Goal: Task Accomplishment & Management: Manage account settings

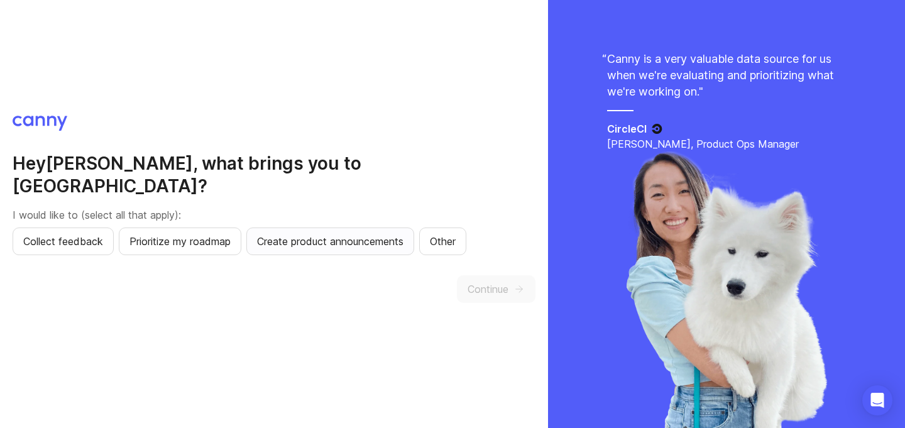
click at [348, 236] on span "Create product announcements" at bounding box center [330, 241] width 146 height 15
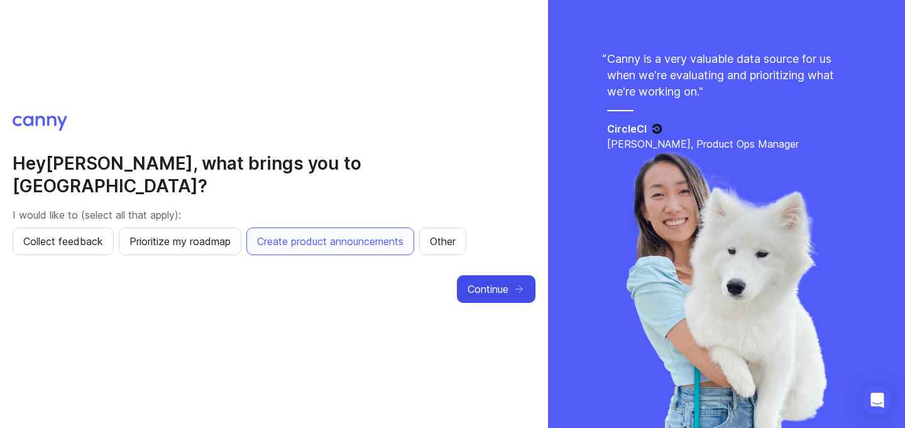
click at [467, 281] on span "Continue" at bounding box center [487, 288] width 41 height 15
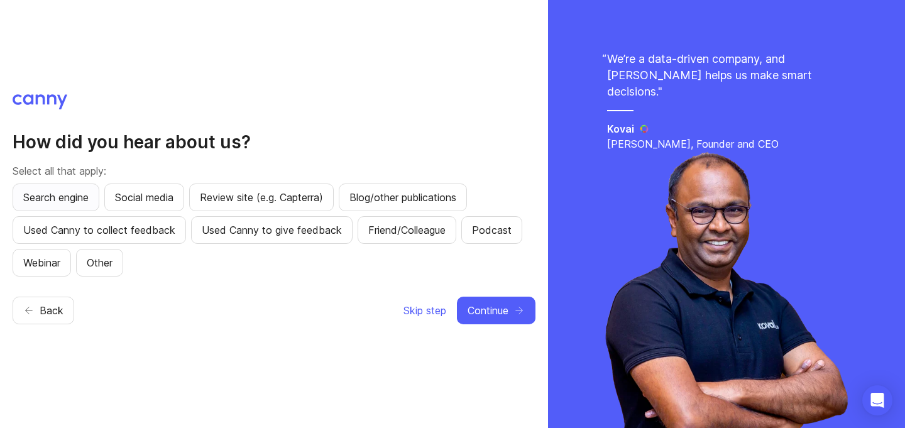
click at [72, 190] on span "Search engine" at bounding box center [55, 197] width 65 height 15
click at [486, 290] on div "How did you hear about us? Select all that apply: Search engine Social media Re…" at bounding box center [274, 214] width 523 height 240
click at [486, 295] on div "How did you hear about us? Select all that apply: Search engine Social media Re…" at bounding box center [274, 214] width 523 height 240
click at [486, 306] on span "Continue" at bounding box center [487, 310] width 41 height 15
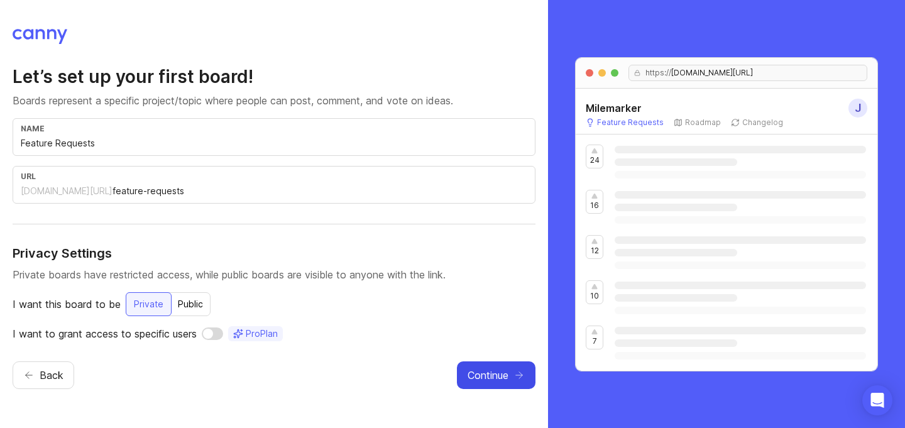
click at [477, 379] on span "Continue" at bounding box center [487, 374] width 41 height 15
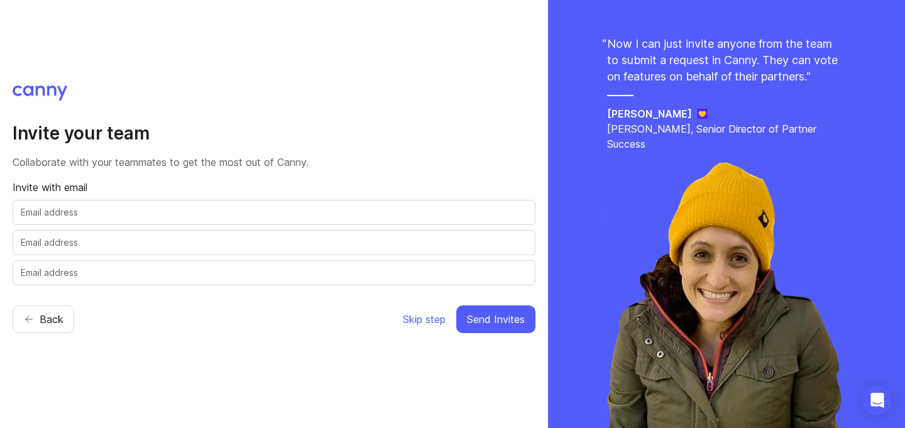
click at [237, 208] on input "text" at bounding box center [274, 212] width 506 height 14
type input "[EMAIL_ADDRESS][DOMAIN_NAME]"
click at [223, 239] on input "text" at bounding box center [274, 243] width 506 height 14
type input "[EMAIL_ADDRESS][DOMAIN_NAME]"
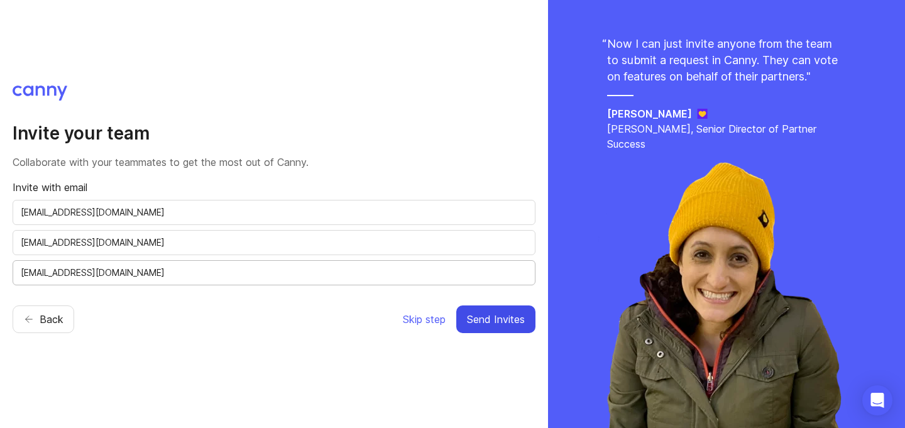
type input "[EMAIL_ADDRESS][DOMAIN_NAME]"
click at [508, 310] on button "Send Invites" at bounding box center [495, 319] width 79 height 28
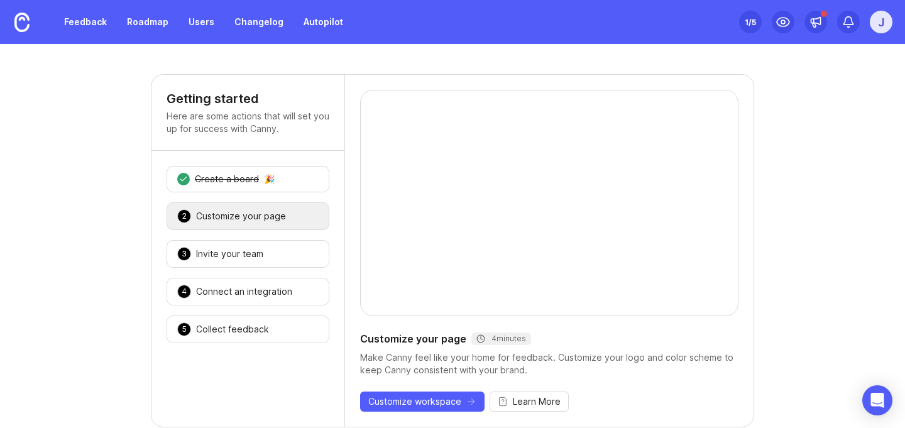
scroll to position [14, 0]
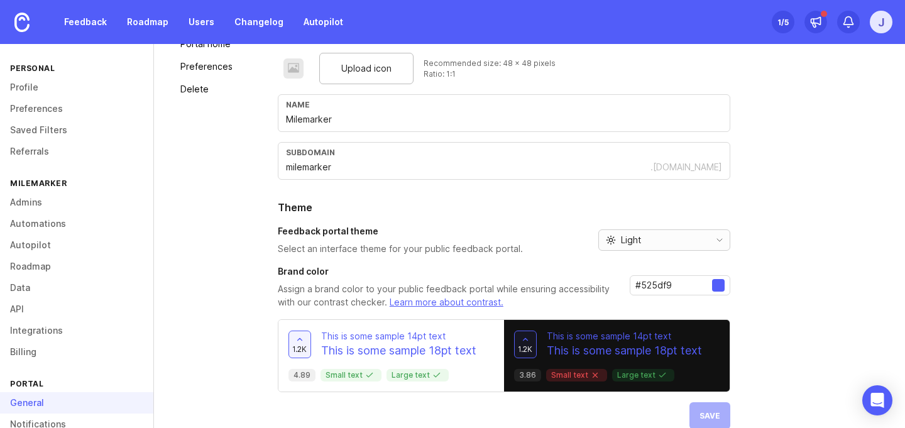
scroll to position [119, 0]
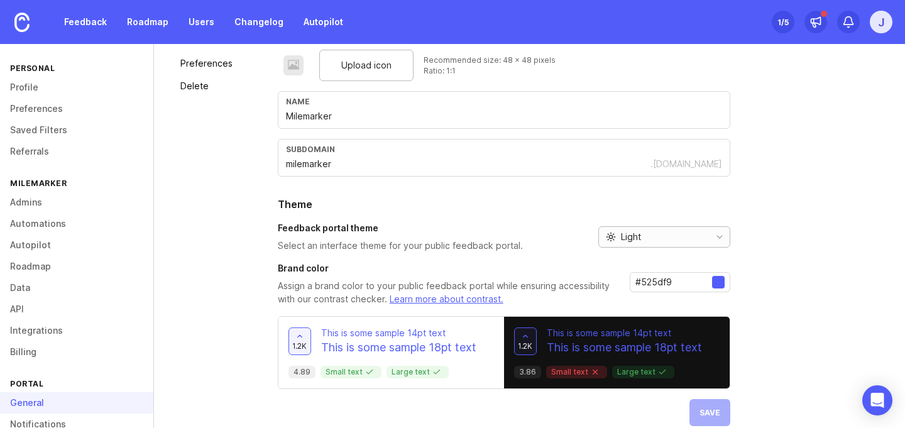
click at [697, 227] on div "Light" at bounding box center [654, 237] width 111 height 20
click at [664, 295] on li "Dark" at bounding box center [662, 302] width 131 height 21
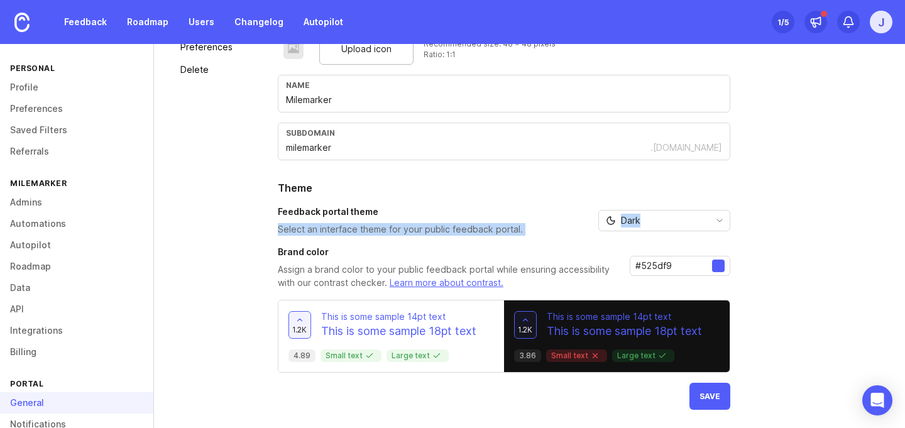
drag, startPoint x: 531, startPoint y: 222, endPoint x: 518, endPoint y: 242, distance: 24.4
click at [518, 242] on div "Upload logo Recommended size: 192 x 192 pixels Ratio: 1:1 Upload icon Recommend…" at bounding box center [504, 201] width 452 height 418
click at [490, 220] on div "Feedback portal theme Select an interface theme for your public feedback portal." at bounding box center [400, 220] width 245 height 30
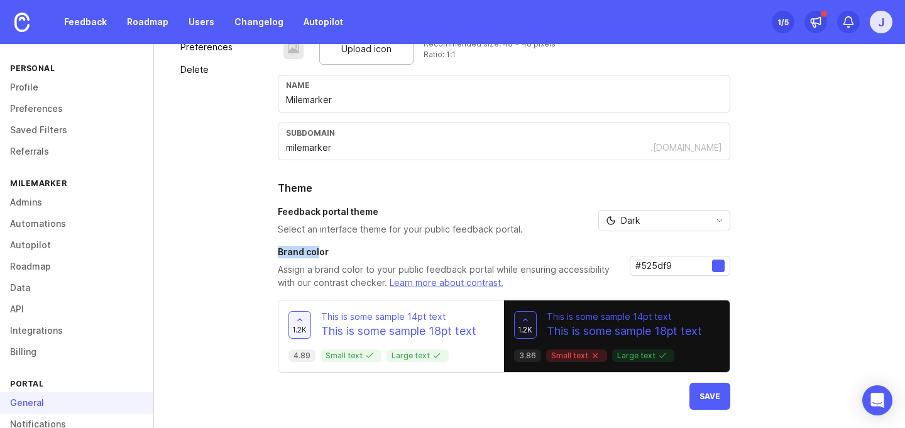
drag, startPoint x: 315, startPoint y: 252, endPoint x: 290, endPoint y: 236, distance: 29.1
click at [291, 237] on div "Upload logo Recommended size: 192 x 192 pixels Ratio: 1:1 Upload icon Recommend…" at bounding box center [504, 201] width 452 height 418
click at [290, 236] on div "Upload logo Recommended size: 192 x 192 pixels Ratio: 1:1 Upload icon Recommend…" at bounding box center [504, 201] width 452 height 418
click at [701, 396] on span "Save" at bounding box center [709, 395] width 21 height 9
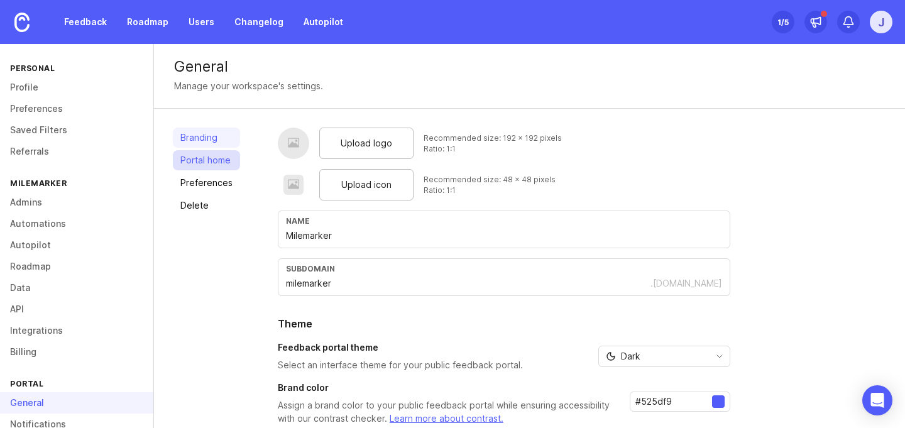
click at [183, 157] on link "Portal home" at bounding box center [206, 160] width 67 height 20
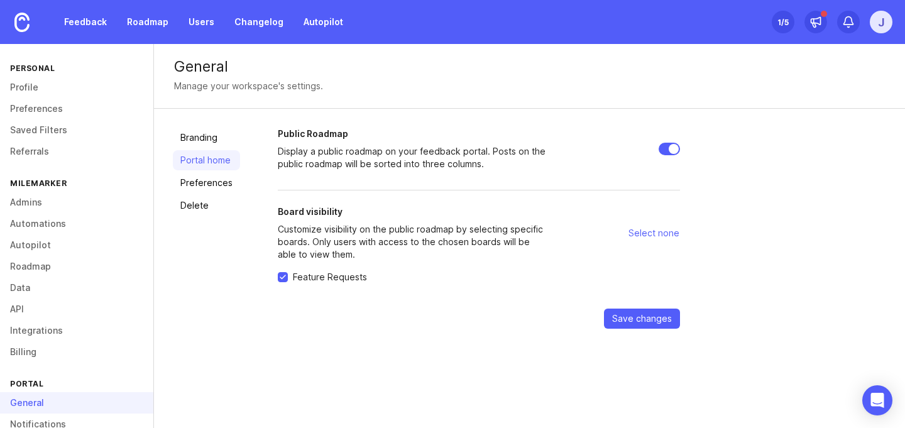
drag, startPoint x: 448, startPoint y: 166, endPoint x: 414, endPoint y: 152, distance: 36.6
click at [415, 153] on p "Display a public roadmap on your feedback portal. Posts on the public roadmap w…" at bounding box center [413, 157] width 271 height 25
click at [414, 152] on p "Display a public roadmap on your feedback portal. Posts on the public roadmap w…" at bounding box center [413, 157] width 271 height 25
click at [653, 233] on span "Select none" at bounding box center [653, 233] width 51 height 13
click at [646, 234] on span "Select all" at bounding box center [660, 233] width 38 height 13
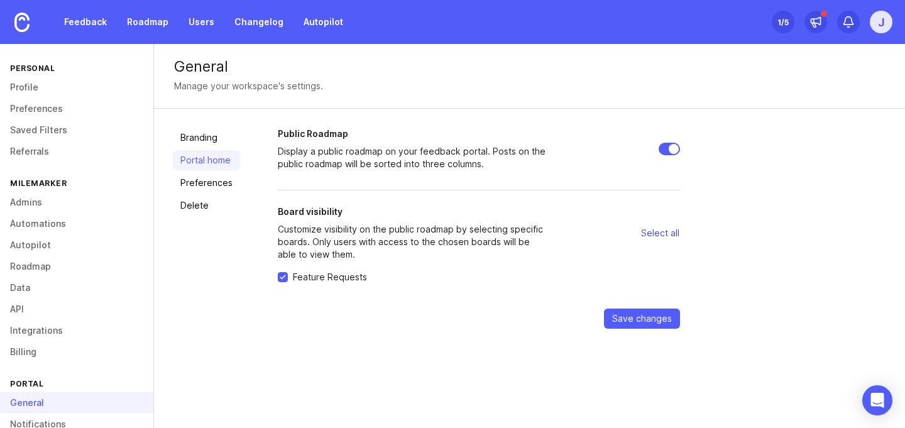
checkbox input "true"
click at [34, 89] on link "Profile" at bounding box center [76, 87] width 153 height 21
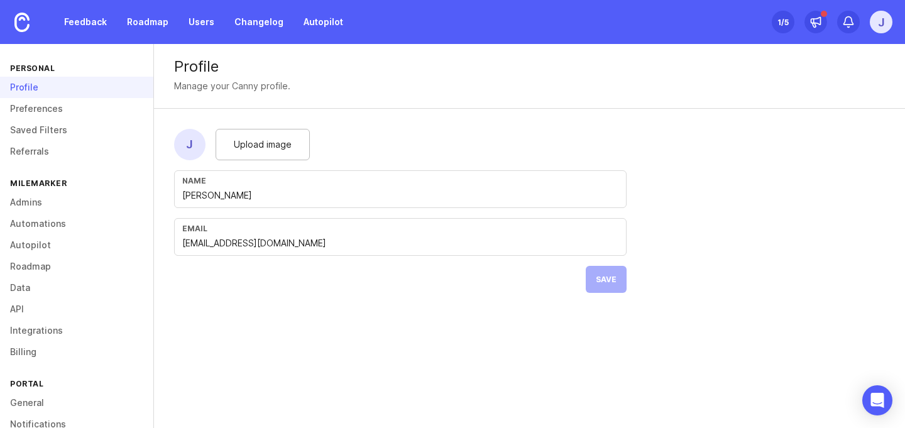
click at [209, 195] on input "[PERSON_NAME]" at bounding box center [400, 195] width 436 height 14
type input "[PERSON_NAME]"
click at [358, 128] on form "J Upload image Name [PERSON_NAME] Email [PERSON_NAME][EMAIL_ADDRESS][DOMAIN_NAM…" at bounding box center [400, 211] width 492 height 204
click at [252, 134] on div "Upload image" at bounding box center [262, 144] width 94 height 31
click at [611, 276] on span "Save" at bounding box center [606, 279] width 21 height 9
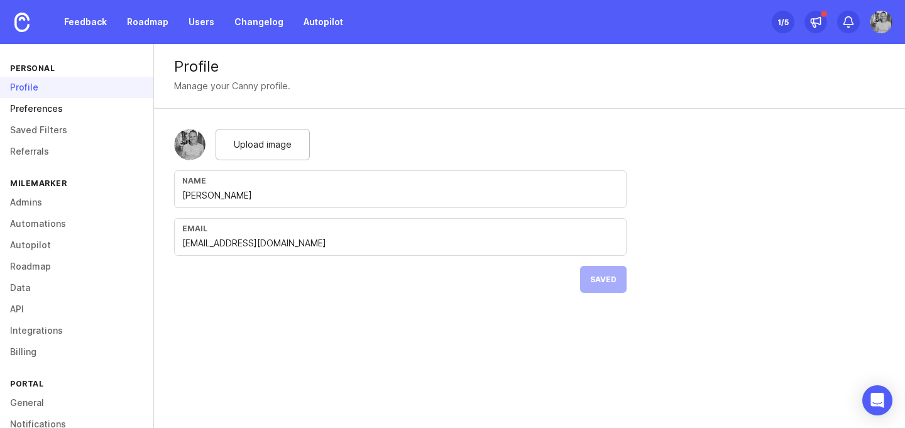
click at [33, 112] on link "Preferences" at bounding box center [76, 108] width 153 height 21
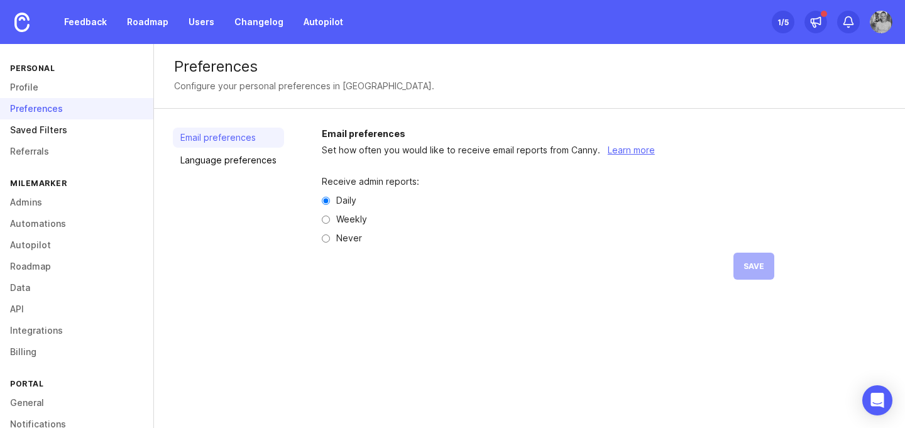
click at [30, 133] on link "Saved Filters" at bounding box center [76, 129] width 153 height 21
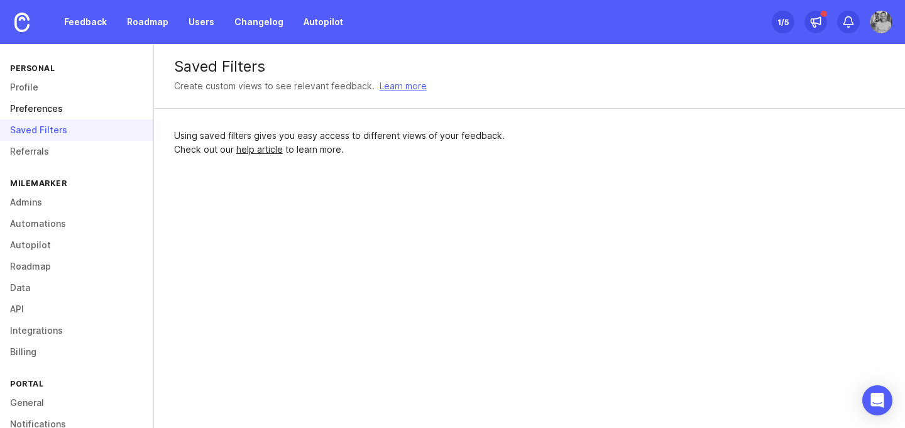
click at [30, 104] on link "Preferences" at bounding box center [76, 108] width 153 height 21
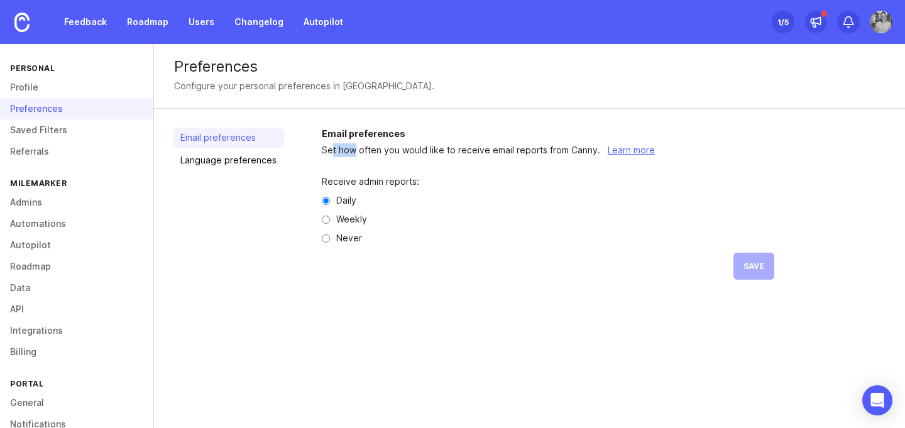
drag, startPoint x: 352, startPoint y: 145, endPoint x: 325, endPoint y: 144, distance: 27.0
click at [325, 144] on p "Set how often you would like to receive email reports from Canny. Learn more" at bounding box center [604, 150] width 564 height 14
drag, startPoint x: 325, startPoint y: 144, endPoint x: 367, endPoint y: 152, distance: 42.8
click at [367, 152] on p "Set how often you would like to receive email reports from Canny. Learn more" at bounding box center [604, 150] width 564 height 14
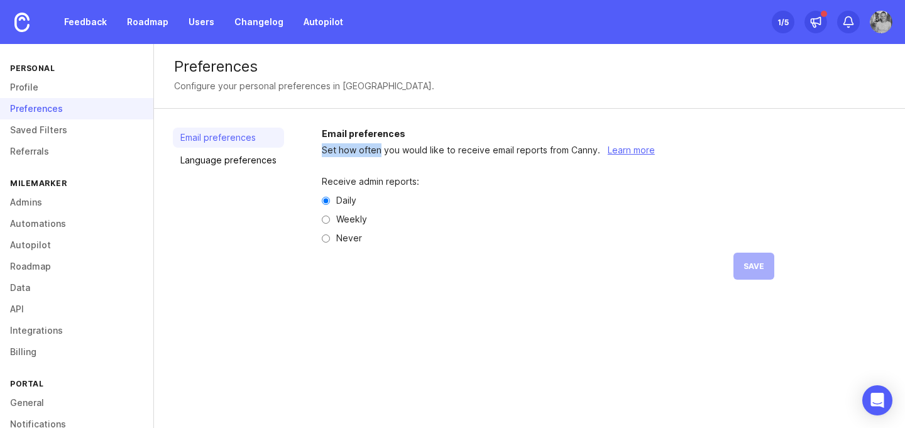
click at [367, 152] on p "Set how often you would like to receive email reports from Canny. Learn more" at bounding box center [604, 150] width 564 height 14
click at [239, 160] on link "Language preferences" at bounding box center [228, 160] width 111 height 20
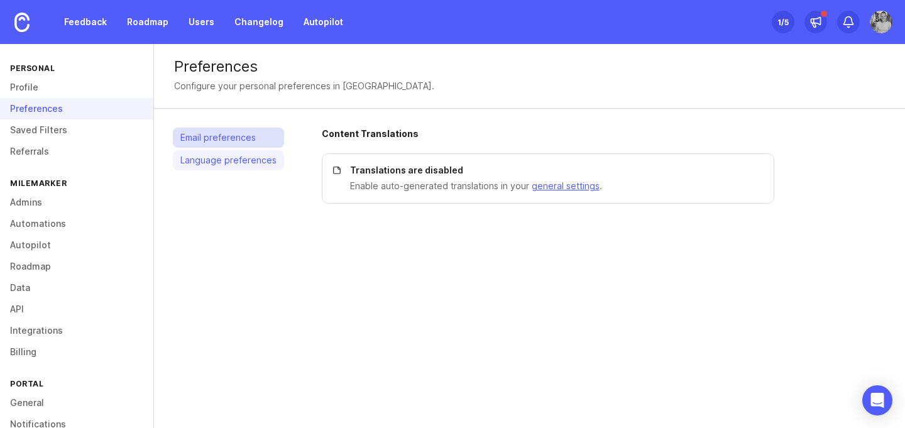
click at [236, 133] on link "Email preferences" at bounding box center [228, 138] width 111 height 20
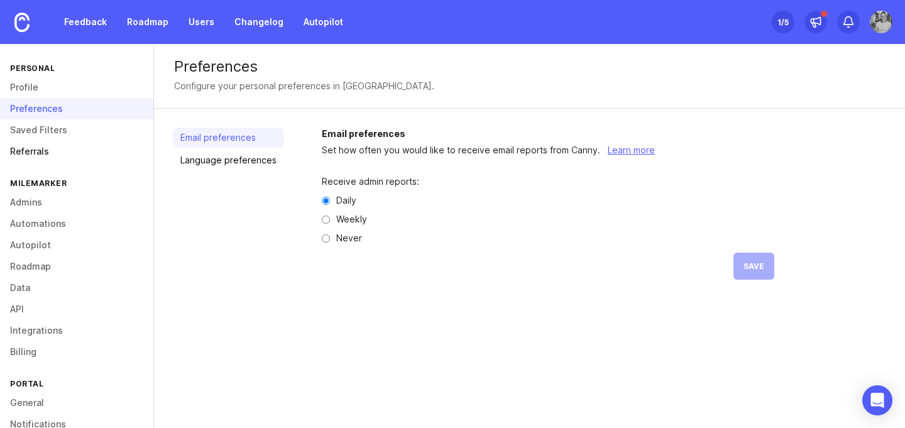
click at [47, 158] on link "Referrals" at bounding box center [76, 151] width 153 height 21
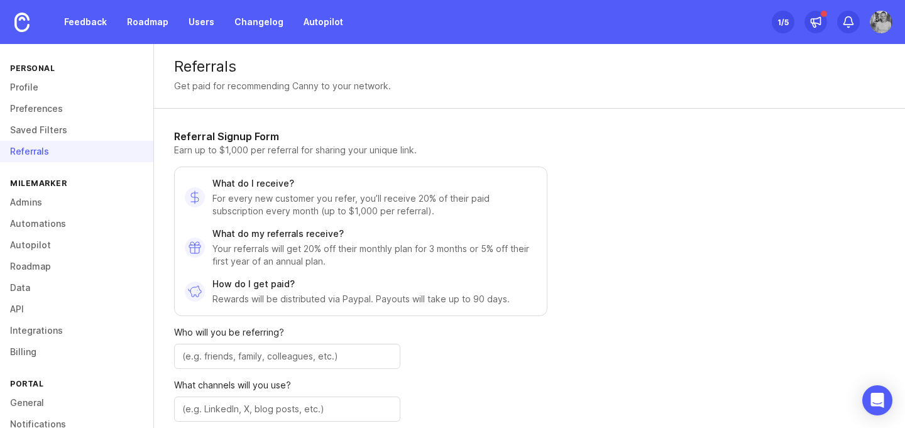
scroll to position [161, 0]
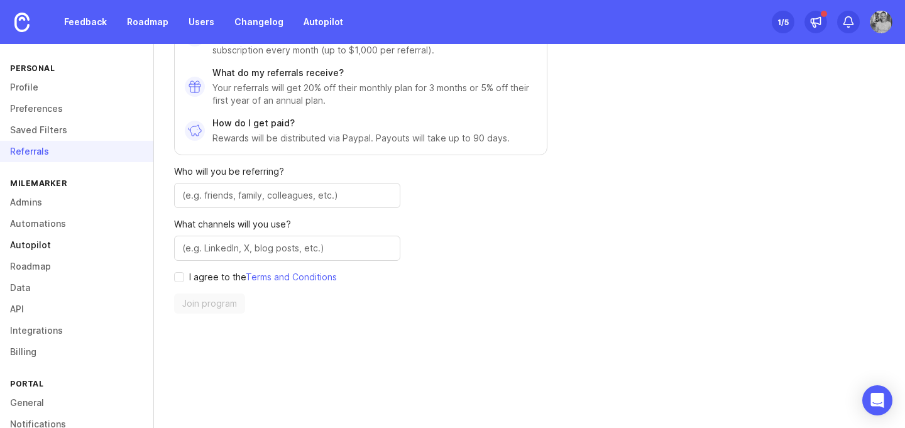
click at [29, 247] on link "Autopilot" at bounding box center [76, 244] width 153 height 21
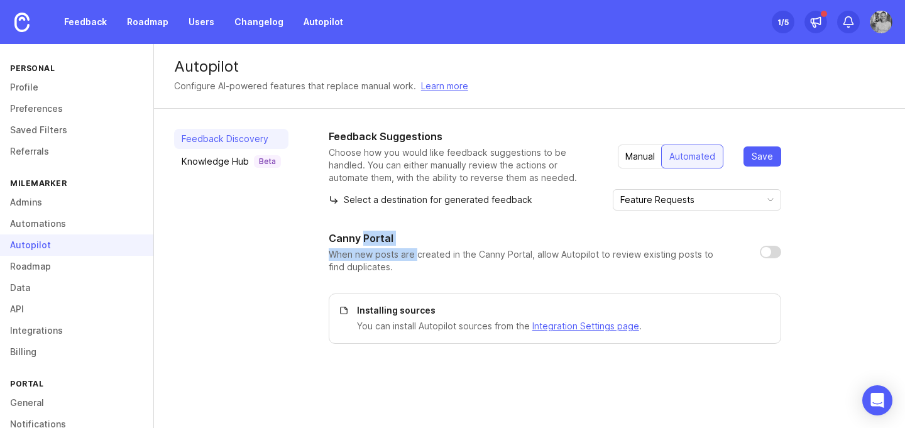
drag, startPoint x: 415, startPoint y: 258, endPoint x: 362, endPoint y: 240, distance: 55.0
click at [362, 240] on div "Canny Portal When new posts are created in the Canny Portal, allow Autopilot to…" at bounding box center [534, 252] width 411 height 43
click at [362, 240] on h1 "Canny Portal" at bounding box center [361, 238] width 65 height 15
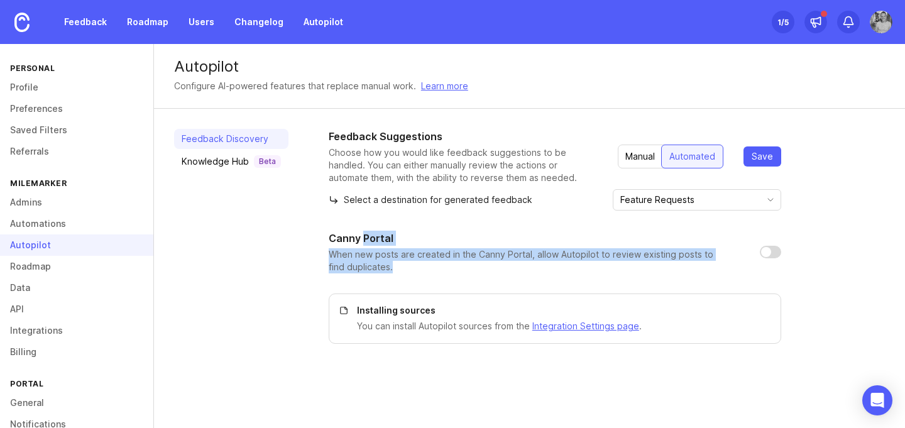
drag, startPoint x: 362, startPoint y: 240, endPoint x: 393, endPoint y: 267, distance: 40.5
click at [393, 267] on div "Canny Portal When new posts are created in the Canny Portal, allow Autopilot to…" at bounding box center [534, 252] width 411 height 43
click at [393, 267] on p "When new posts are created in the Canny Portal, allow Autopilot to review exist…" at bounding box center [534, 260] width 411 height 25
drag, startPoint x: 393, startPoint y: 267, endPoint x: 357, endPoint y: 239, distance: 45.1
click at [357, 239] on div "Canny Portal When new posts are created in the Canny Portal, allow Autopilot to…" at bounding box center [534, 252] width 411 height 43
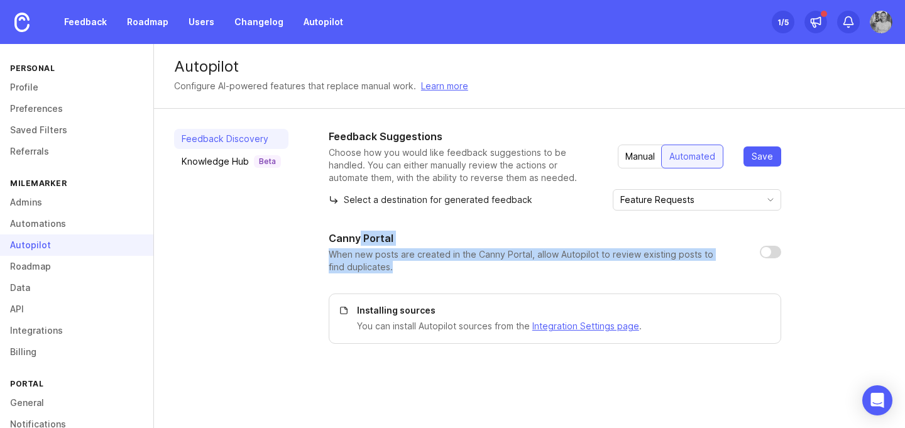
click at [357, 239] on h1 "Canny Portal" at bounding box center [361, 238] width 65 height 15
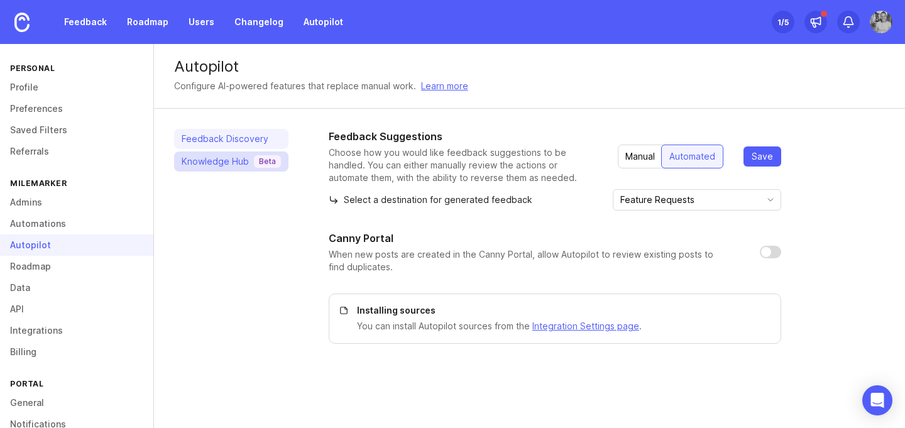
click at [252, 169] on link "Knowledge Hub Beta" at bounding box center [231, 161] width 114 height 20
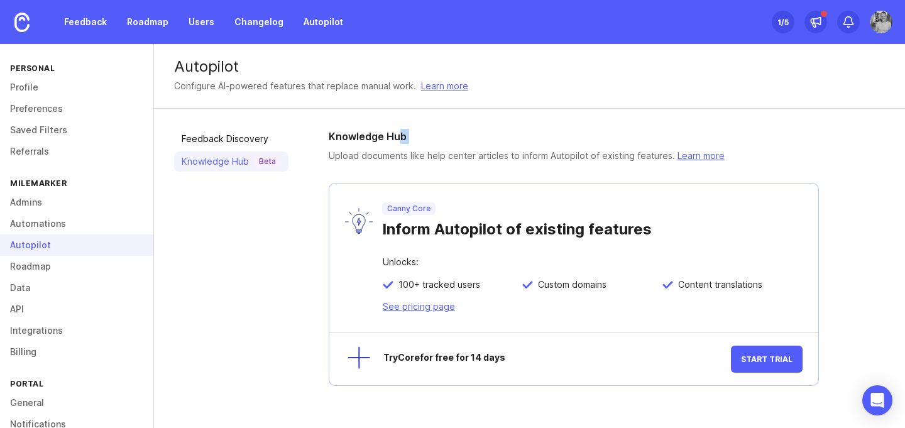
drag, startPoint x: 438, startPoint y: 146, endPoint x: 387, endPoint y: 142, distance: 51.7
click at [387, 142] on header "Knowledge Hub Upload documents like help center articles to inform Autopilot of…" at bounding box center [527, 146] width 396 height 34
click at [387, 142] on h1 "Knowledge Hub" at bounding box center [368, 136] width 78 height 15
click at [37, 279] on link "Data" at bounding box center [76, 287] width 153 height 21
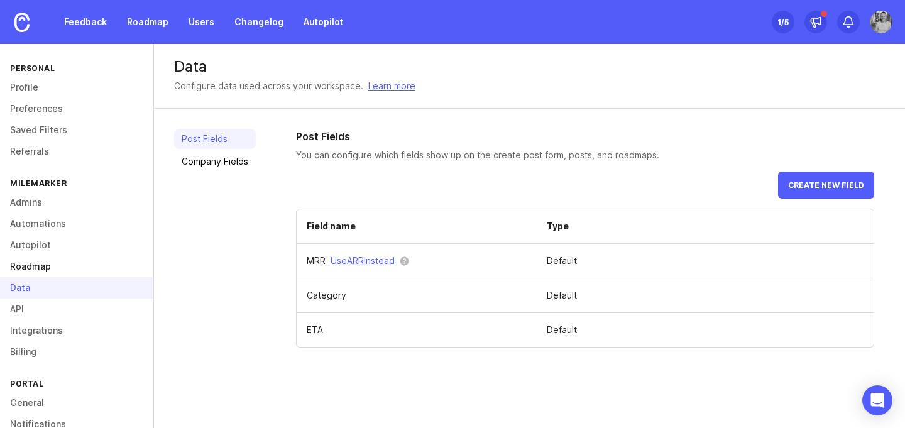
click at [38, 266] on link "Roadmap" at bounding box center [76, 266] width 153 height 21
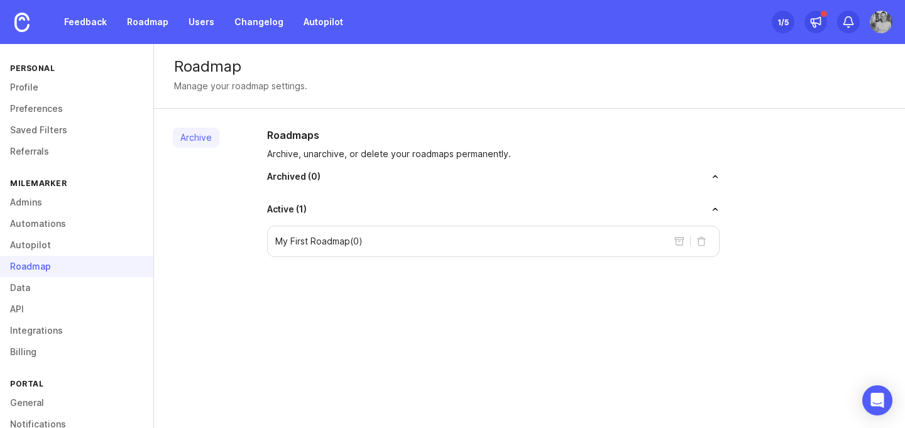
click at [401, 241] on div "My First Roadmap ( 0 )" at bounding box center [493, 241] width 452 height 31
click at [359, 190] on div "Archived ( 0 )" at bounding box center [493, 181] width 452 height 23
click at [309, 235] on p "My First Roadmap ( 0 )" at bounding box center [318, 241] width 87 height 13
click at [710, 204] on div "Active ( 1 )" at bounding box center [493, 209] width 452 height 13
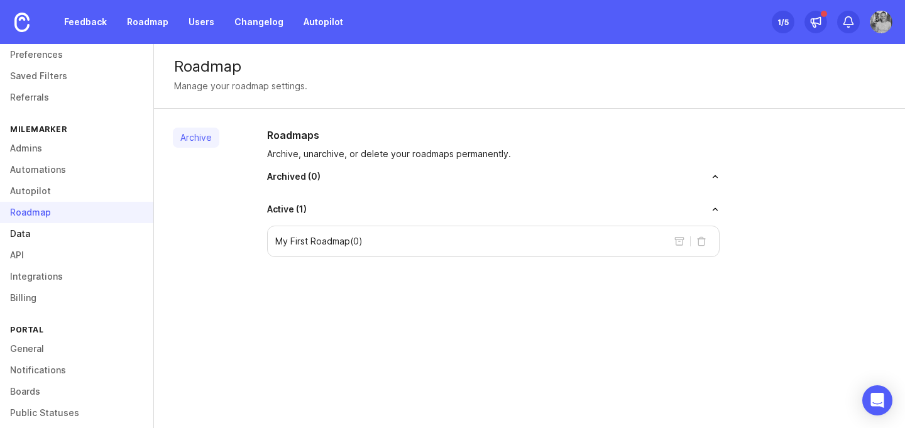
scroll to position [129, 0]
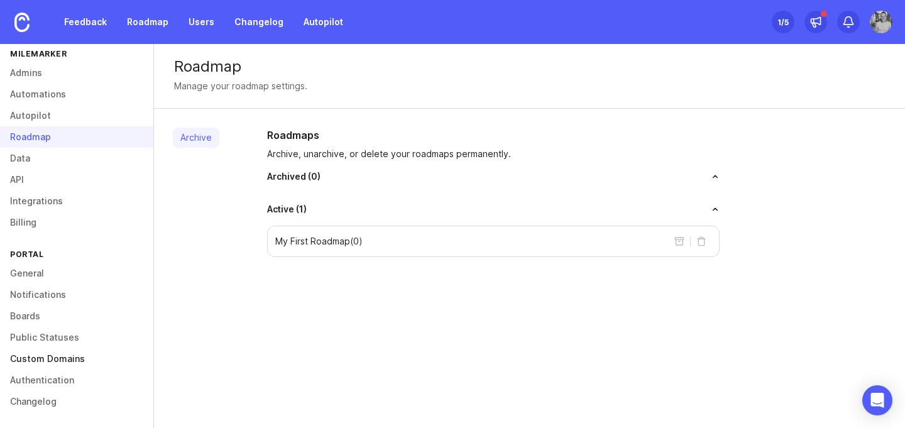
click at [56, 359] on link "Custom Domains" at bounding box center [76, 358] width 153 height 21
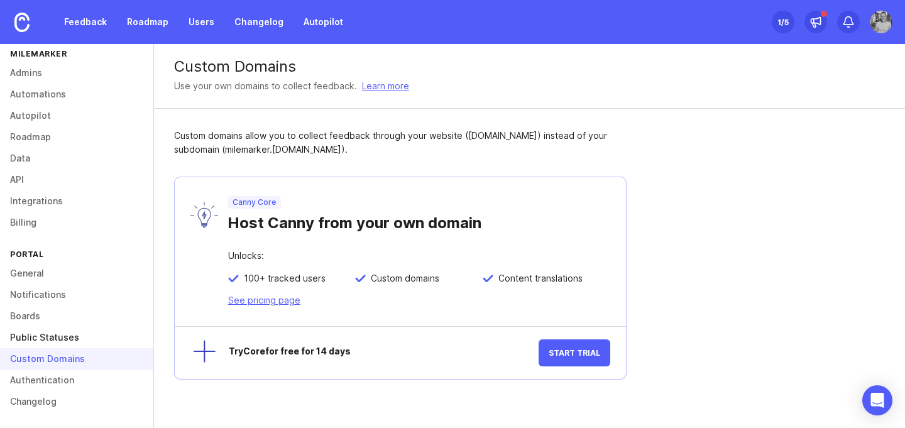
click at [56, 327] on link "Public Statuses" at bounding box center [76, 337] width 153 height 21
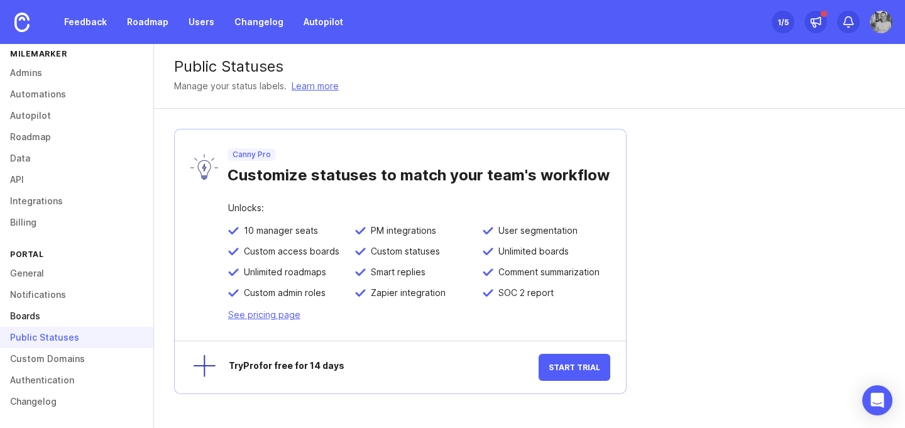
click at [54, 311] on link "Boards" at bounding box center [76, 315] width 153 height 21
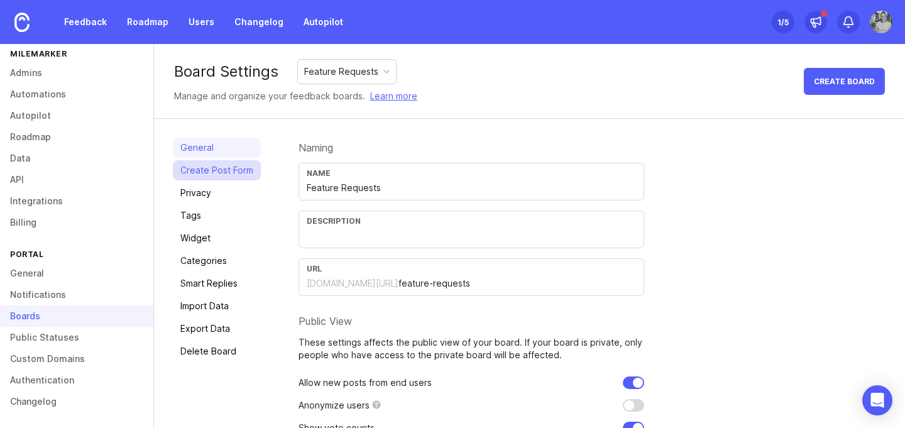
click at [210, 169] on link "Create Post Form" at bounding box center [217, 170] width 88 height 20
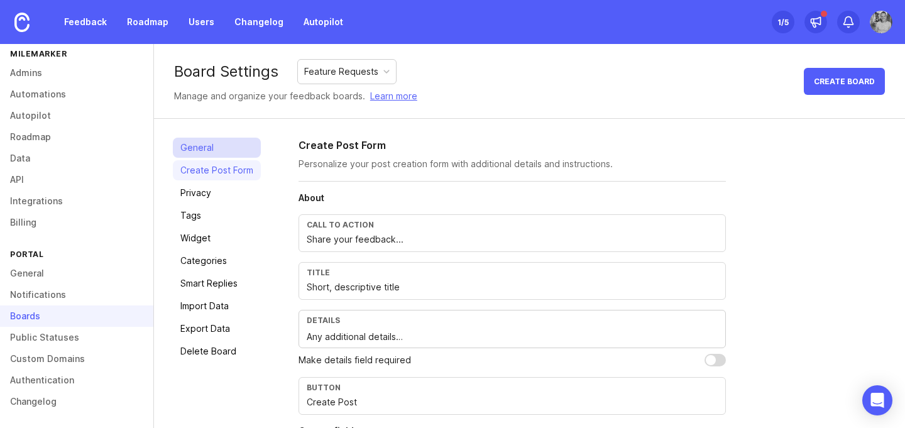
click at [208, 151] on link "General" at bounding box center [217, 148] width 88 height 20
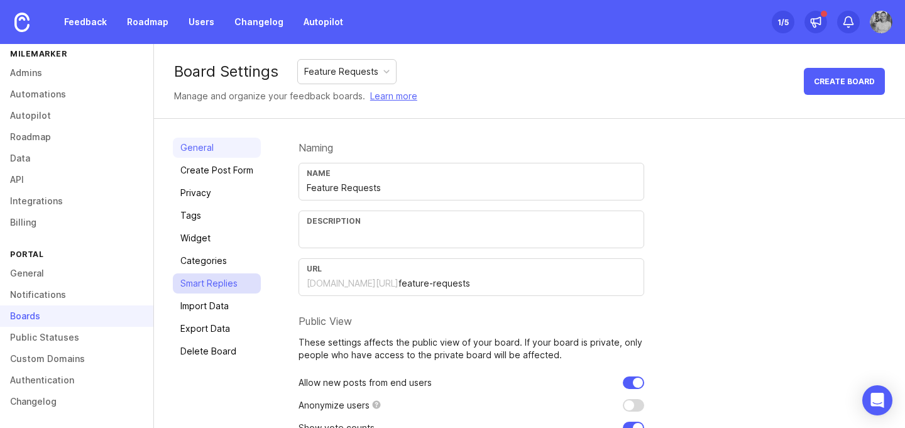
click at [202, 290] on link "Smart Replies" at bounding box center [217, 283] width 88 height 20
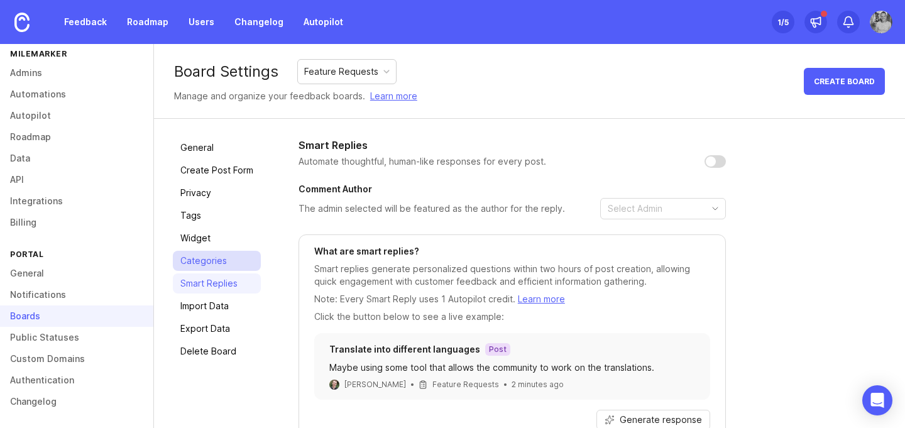
click at [202, 266] on link "Categories" at bounding box center [217, 261] width 88 height 20
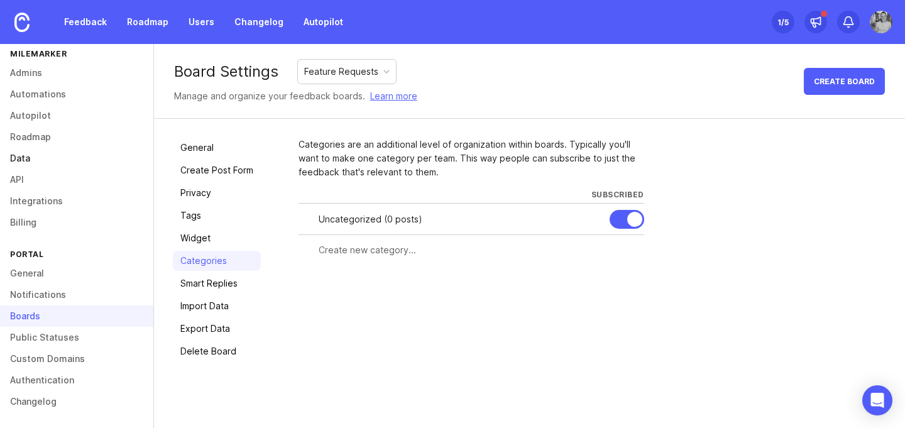
click at [26, 157] on link "Data" at bounding box center [76, 158] width 153 height 21
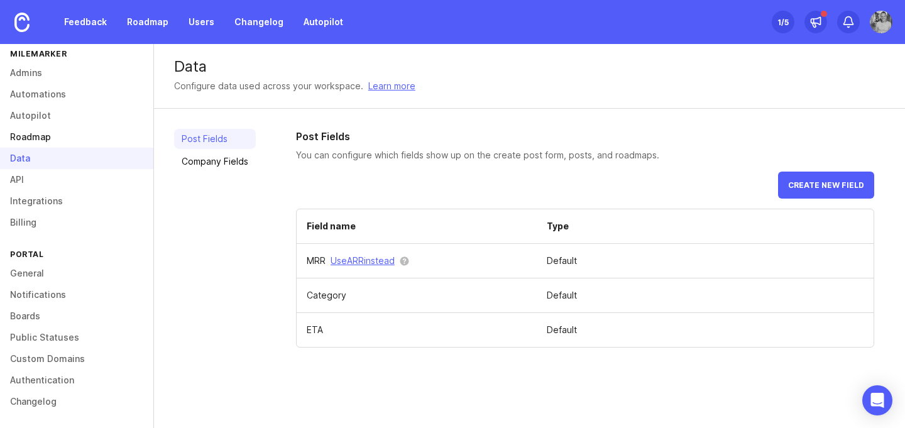
click at [51, 134] on link "Roadmap" at bounding box center [76, 136] width 153 height 21
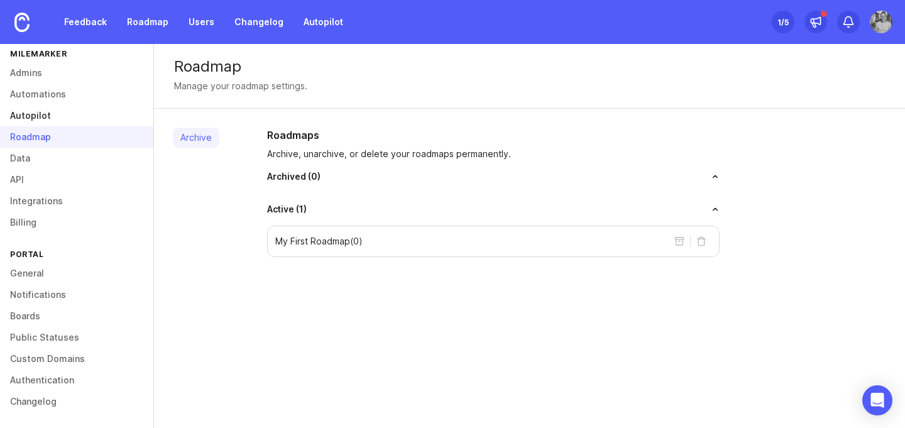
click at [50, 109] on link "Autopilot" at bounding box center [76, 115] width 153 height 21
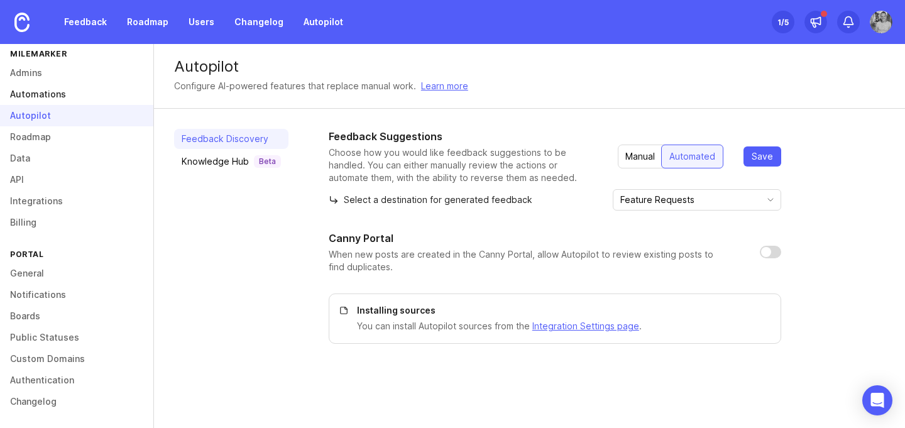
click at [52, 91] on link "Automations" at bounding box center [76, 94] width 153 height 21
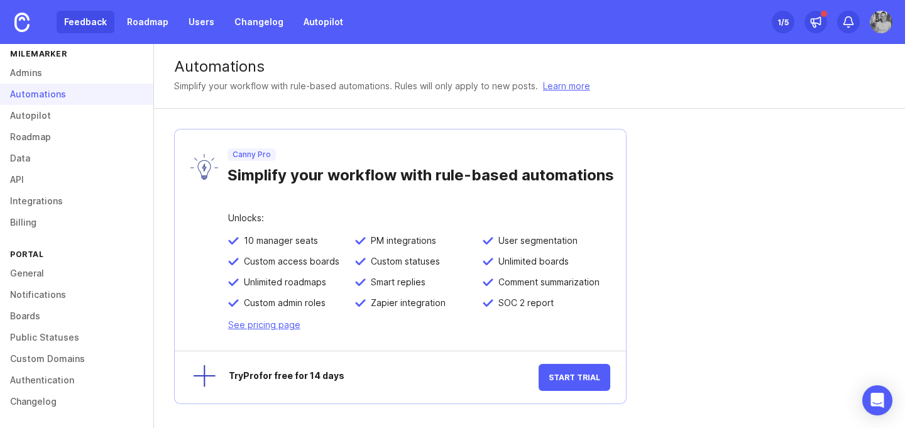
click at [105, 16] on link "Feedback" at bounding box center [86, 22] width 58 height 23
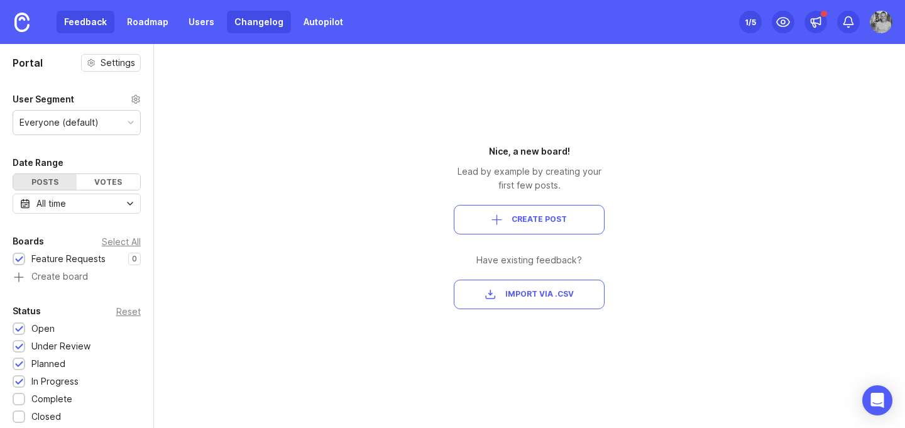
click at [251, 31] on link "Changelog" at bounding box center [259, 22] width 64 height 23
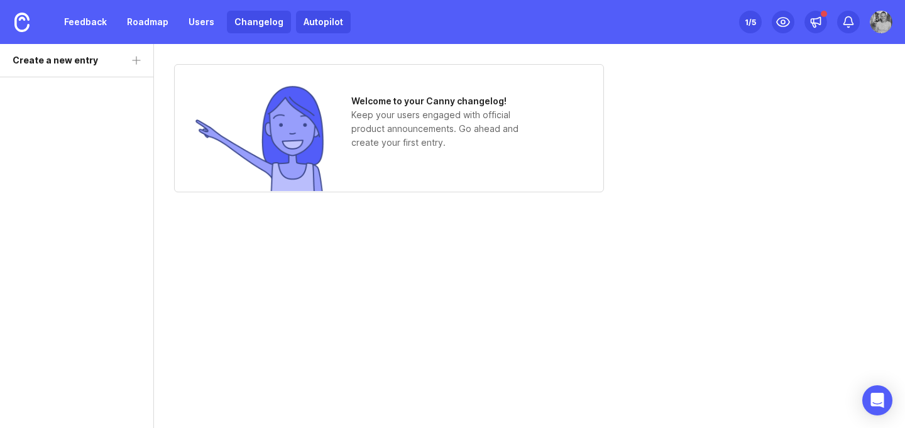
click at [329, 24] on link "Autopilot" at bounding box center [323, 22] width 55 height 23
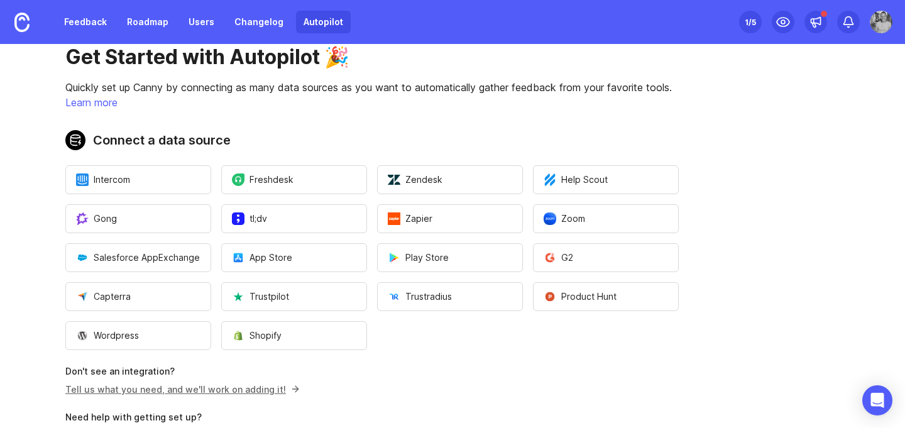
scroll to position [25, 0]
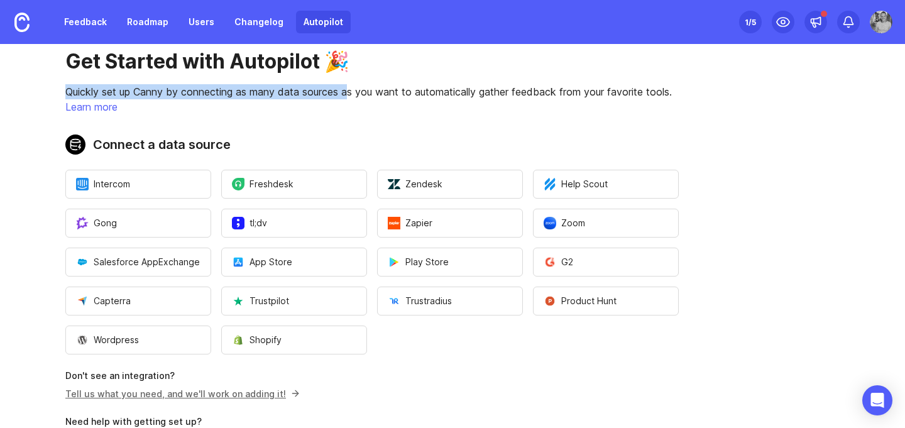
drag, startPoint x: 353, startPoint y: 95, endPoint x: 256, endPoint y: 82, distance: 97.7
click at [256, 82] on div "Get Started with Autopilot 🎉 Quickly set up Canny by connecting as many data so…" at bounding box center [372, 269] width 744 height 500
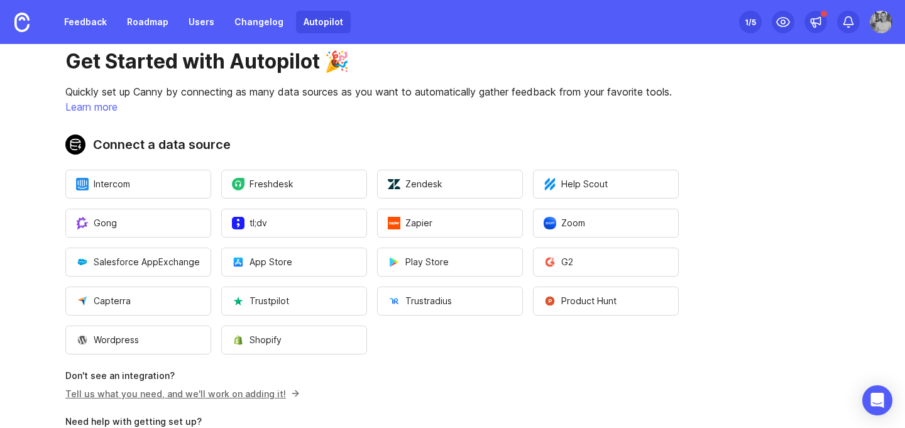
drag, startPoint x: 256, startPoint y: 89, endPoint x: 327, endPoint y: 97, distance: 71.5
click at [327, 97] on p "Quickly set up Canny by connecting as many data sources as you want to automati…" at bounding box center [371, 91] width 613 height 15
drag, startPoint x: 327, startPoint y: 97, endPoint x: 266, endPoint y: 95, distance: 61.0
click at [266, 95] on p "Quickly set up Canny by connecting as many data sources as you want to automati…" at bounding box center [371, 91] width 613 height 15
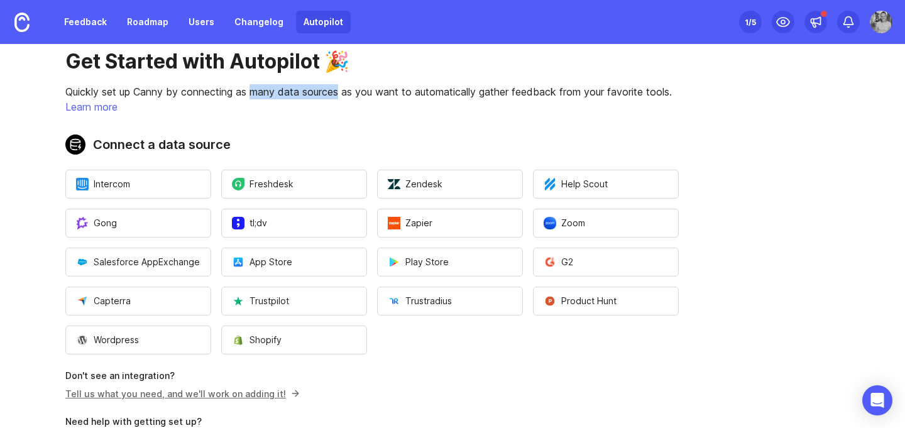
click at [266, 95] on p "Quickly set up Canny by connecting as many data sources as you want to automati…" at bounding box center [371, 91] width 613 height 15
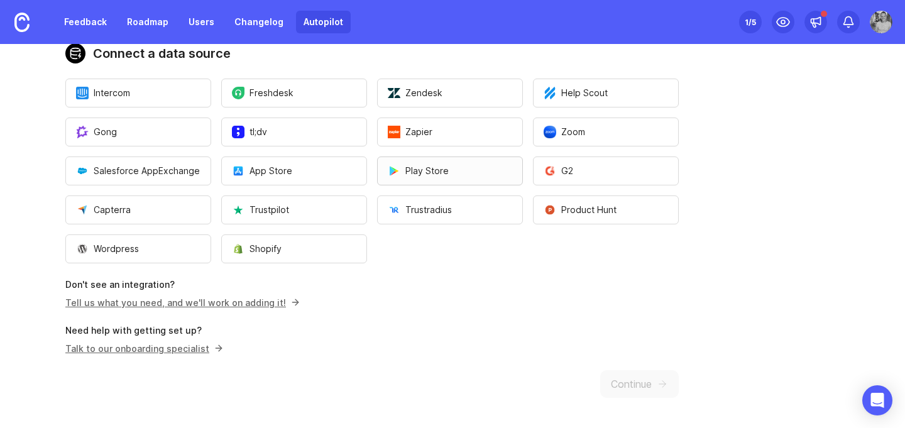
scroll to position [58, 0]
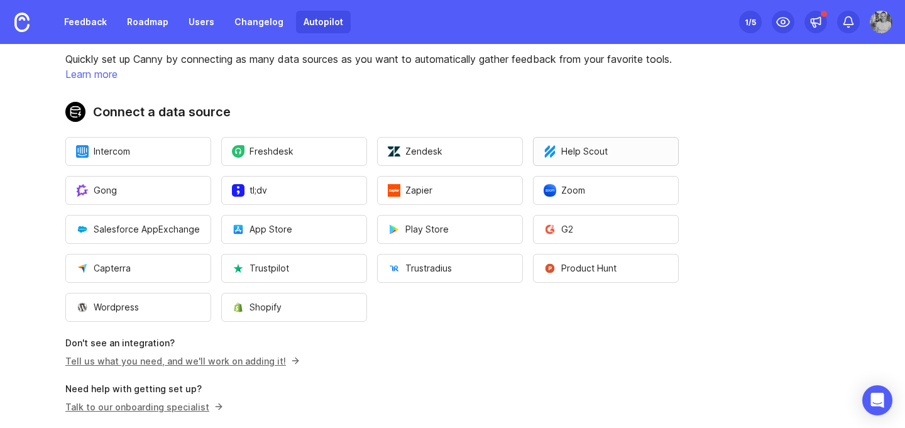
click at [594, 147] on span "Help Scout" at bounding box center [575, 151] width 64 height 13
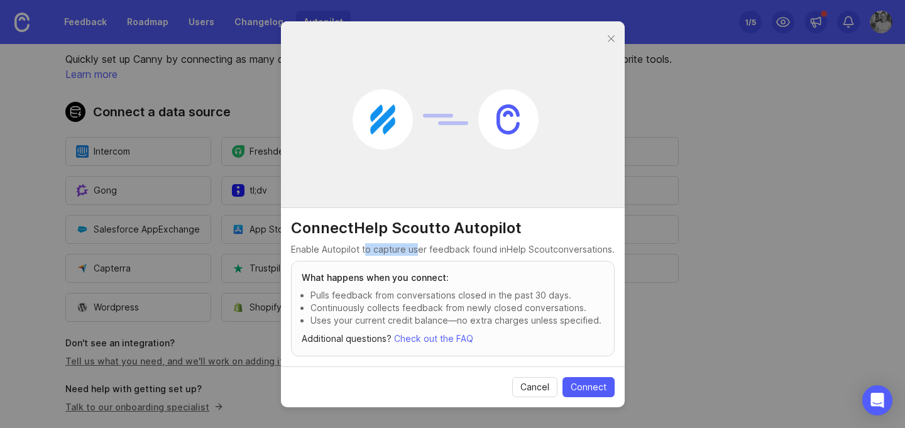
drag, startPoint x: 415, startPoint y: 250, endPoint x: 364, endPoint y: 246, distance: 50.4
click at [364, 246] on p "Enable Autopilot to capture user feedback found in Help Scout conversations." at bounding box center [453, 249] width 324 height 13
drag, startPoint x: 364, startPoint y: 246, endPoint x: 442, endPoint y: 252, distance: 77.5
click at [442, 252] on p "Enable Autopilot to capture user feedback found in Help Scout conversations." at bounding box center [453, 249] width 324 height 13
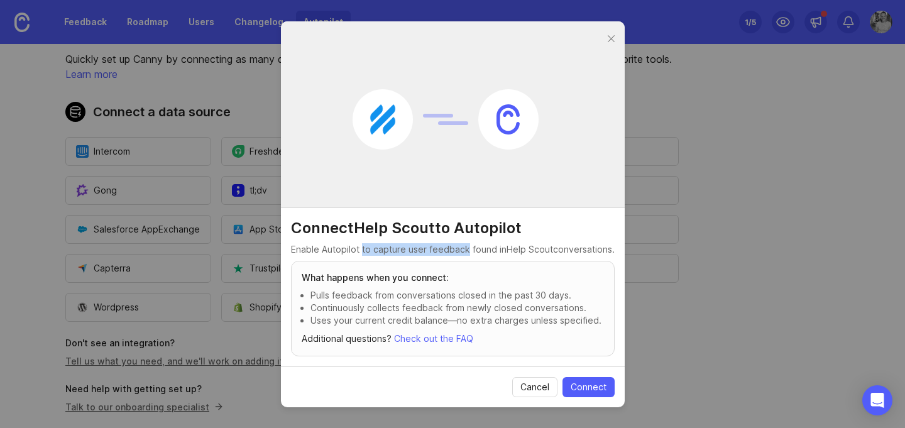
click at [442, 252] on p "Enable Autopilot to capture user feedback found in Help Scout conversations." at bounding box center [453, 249] width 324 height 13
click at [610, 41] on div at bounding box center [611, 39] width 14 height 16
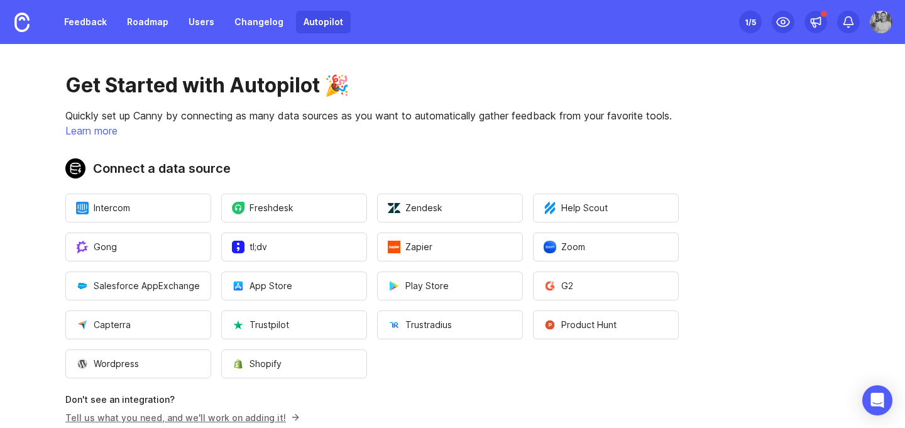
scroll to position [0, 0]
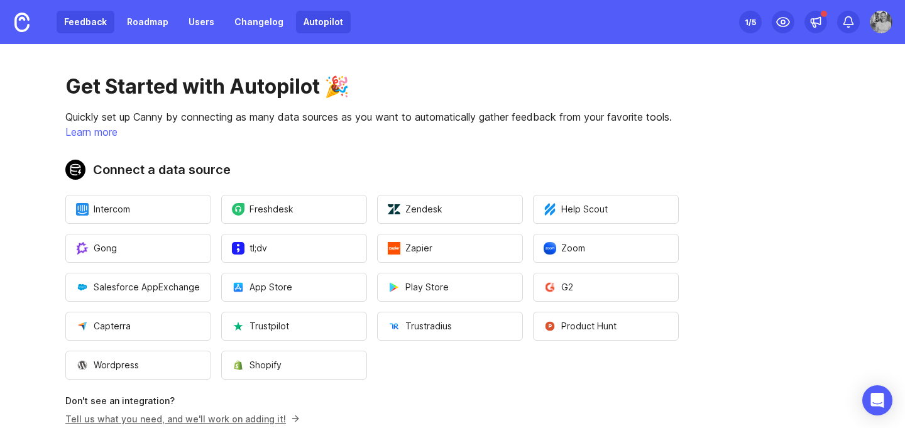
click at [89, 24] on link "Feedback" at bounding box center [86, 22] width 58 height 23
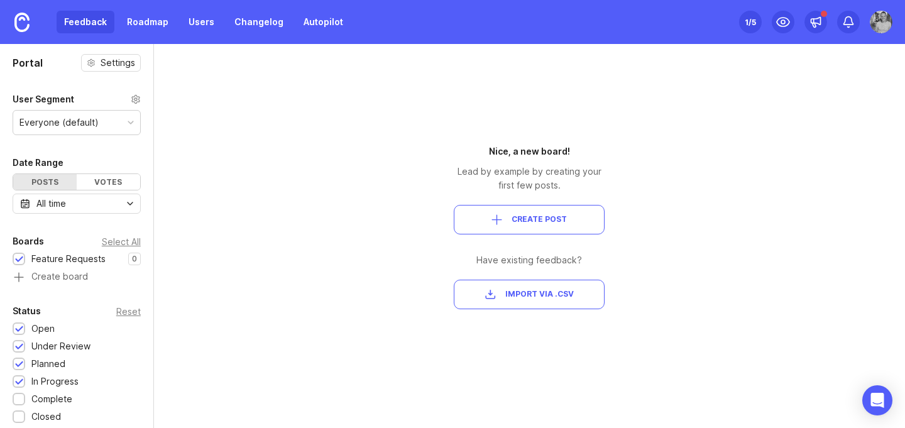
click at [751, 19] on div "1 /5" at bounding box center [749, 22] width 11 height 18
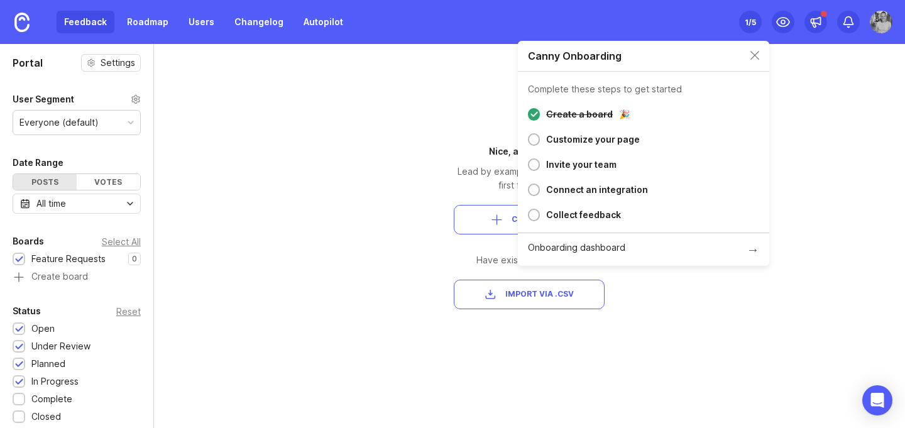
click at [536, 187] on div at bounding box center [534, 189] width 12 height 13
click at [762, 43] on div "Canny Onboarding" at bounding box center [643, 56] width 251 height 31
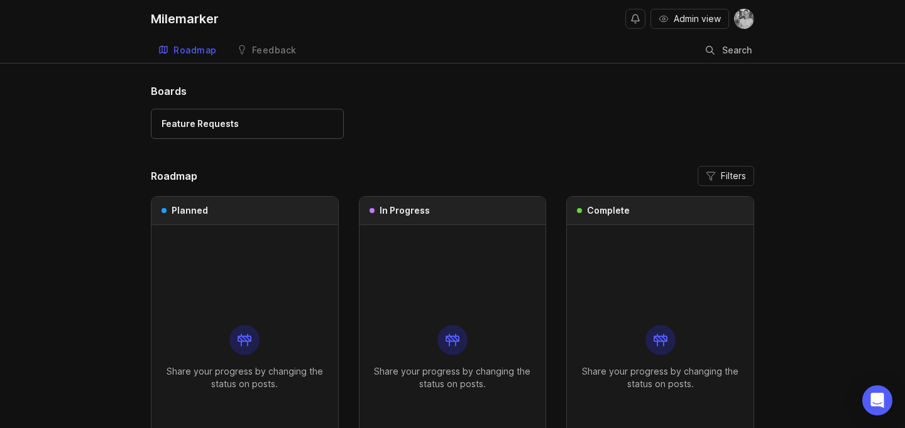
scroll to position [18, 0]
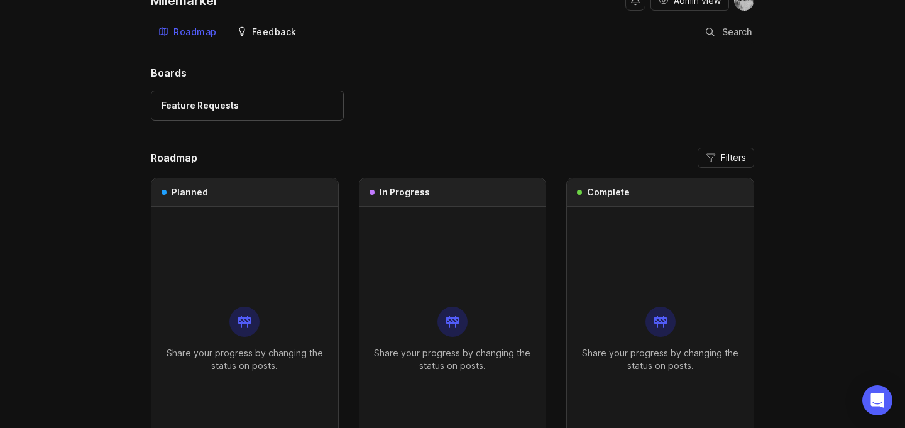
click at [254, 31] on div "Feedback" at bounding box center [274, 32] width 45 height 9
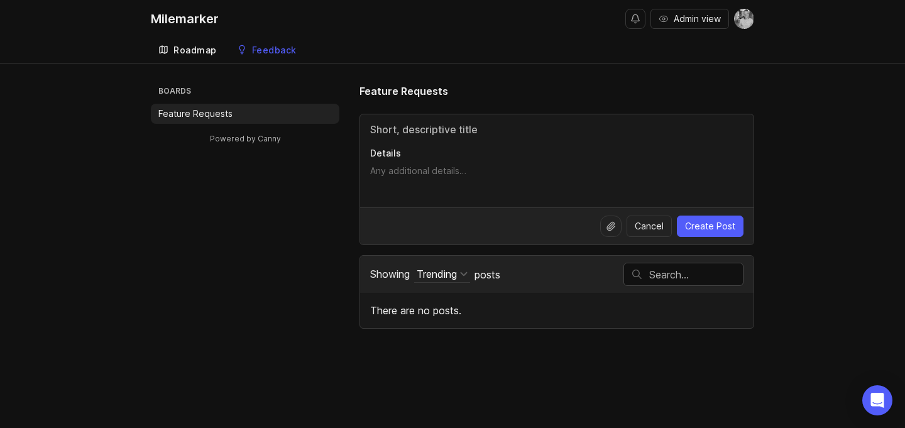
click at [183, 41] on link "Roadmap" at bounding box center [187, 51] width 73 height 26
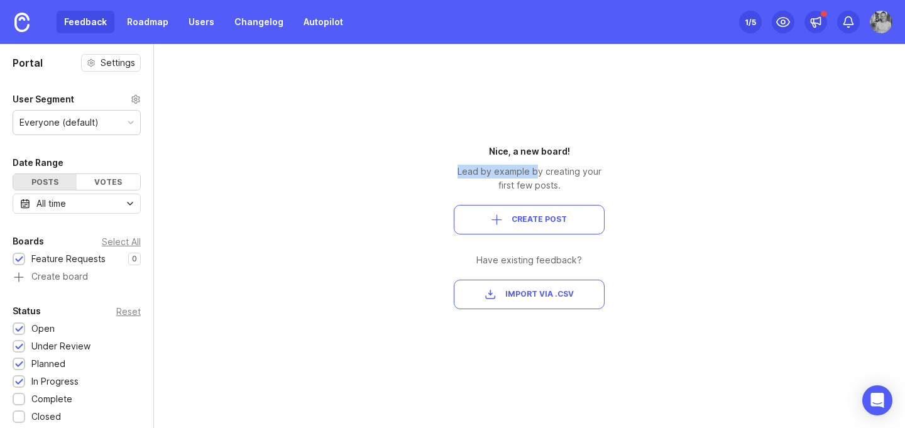
drag, startPoint x: 535, startPoint y: 178, endPoint x: 505, endPoint y: 157, distance: 36.1
click at [505, 158] on div "Nice, a new board! Lead by example by creating your first few posts. Create Pos…" at bounding box center [529, 226] width 151 height 165
click at [505, 157] on div "Nice, a new board!" at bounding box center [529, 151] width 151 height 14
drag, startPoint x: 505, startPoint y: 157, endPoint x: 538, endPoint y: 175, distance: 37.7
click at [538, 175] on div "Nice, a new board! Lead by example by creating your first few posts. Create Pos…" at bounding box center [529, 226] width 151 height 165
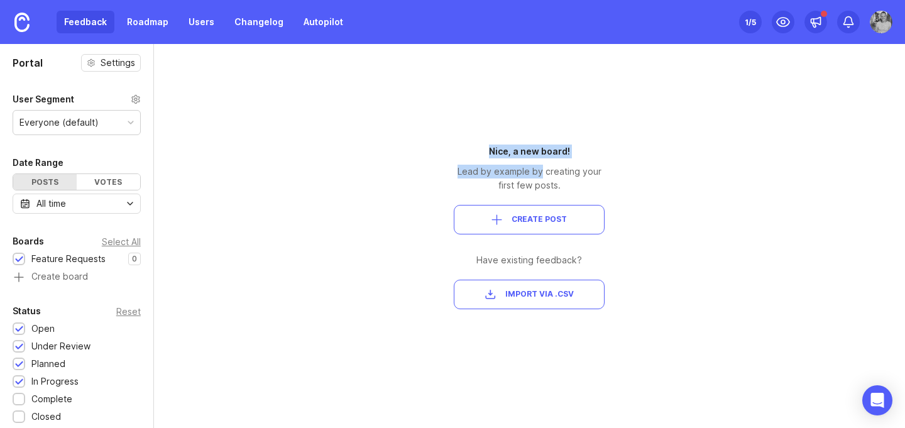
click at [538, 175] on div "Lead by example by creating your first few posts." at bounding box center [529, 179] width 151 height 28
click at [535, 228] on button "Create Post" at bounding box center [529, 220] width 151 height 30
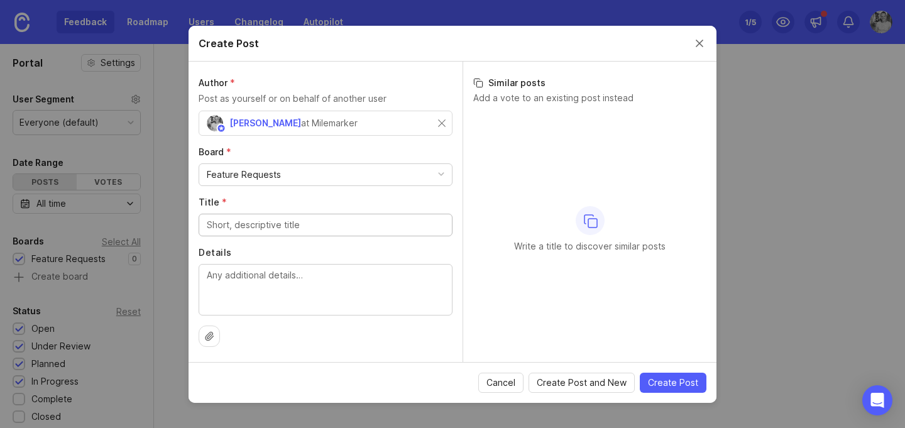
click at [349, 180] on div "Feature Requests" at bounding box center [325, 174] width 253 height 21
click at [337, 220] on input "Title *" at bounding box center [325, 225] width 237 height 14
click at [705, 44] on button "Close create post modal" at bounding box center [699, 43] width 14 height 14
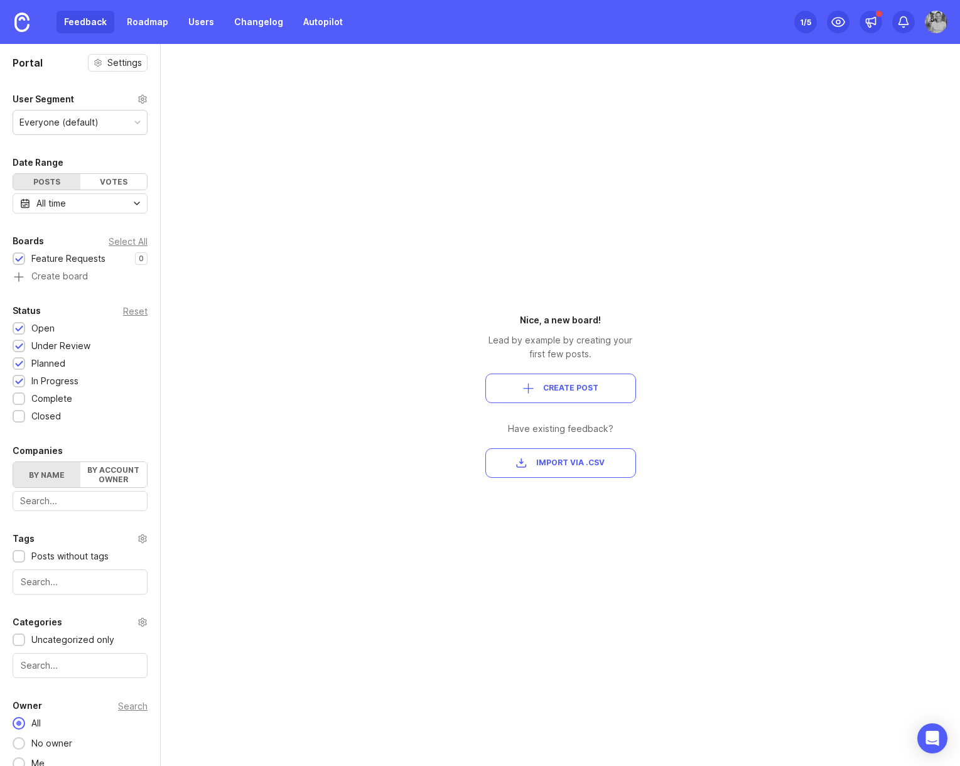
click at [381, 179] on div "Portal Settings User Segment Everyone (default) Date Range Posts Votes All time…" at bounding box center [480, 405] width 960 height 722
